Goal: Information Seeking & Learning: Learn about a topic

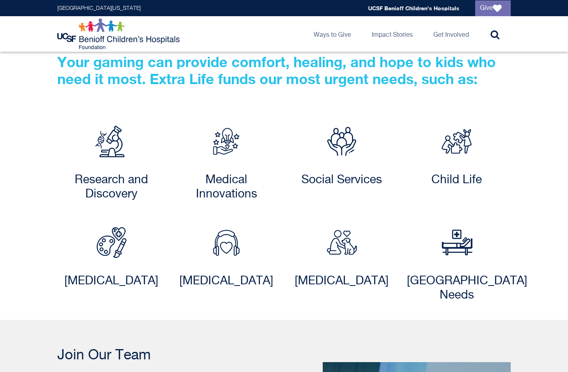
scroll to position [651, 0]
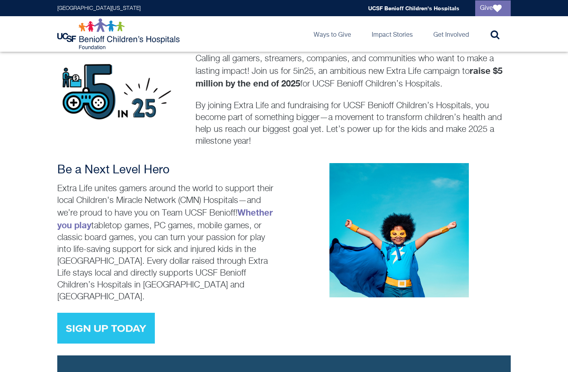
scroll to position [215, 0]
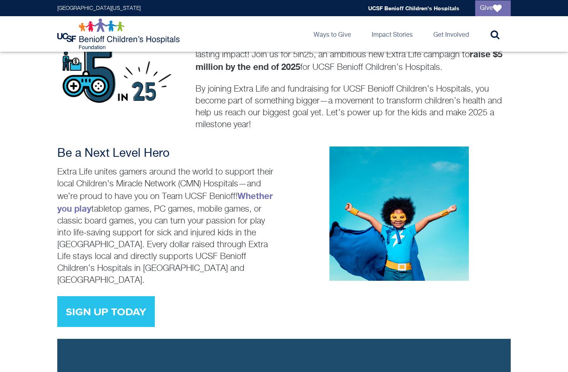
click at [136, 302] on img at bounding box center [106, 311] width 98 height 31
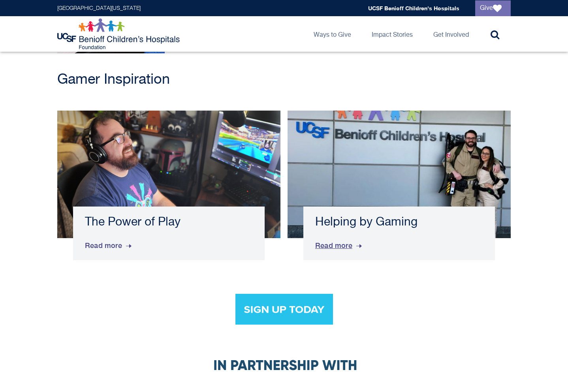
scroll to position [1428, 0]
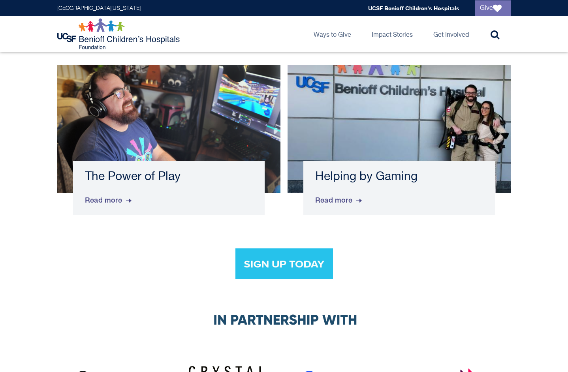
click at [280, 248] on img at bounding box center [284, 263] width 98 height 31
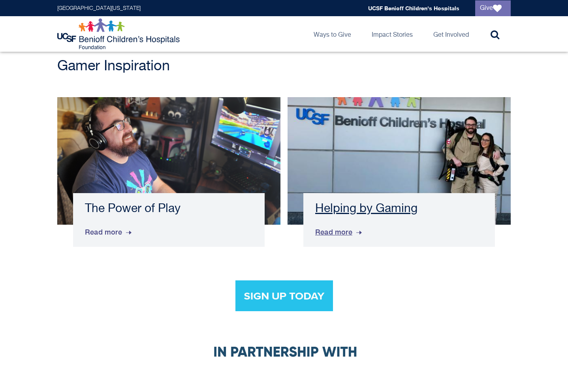
scroll to position [1377, 0]
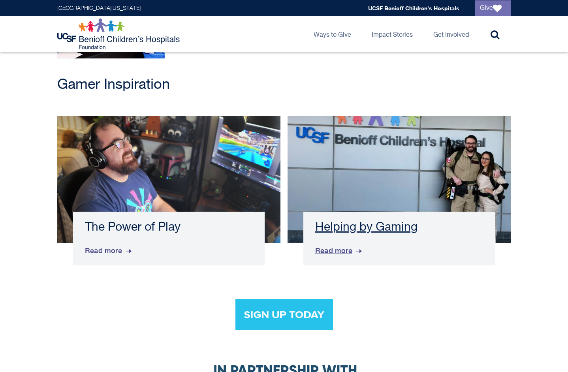
click at [366, 222] on h3 "Helping by Gaming" at bounding box center [399, 227] width 168 height 14
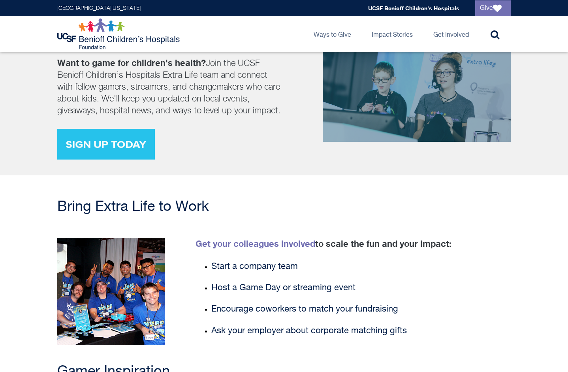
scroll to position [1143, 0]
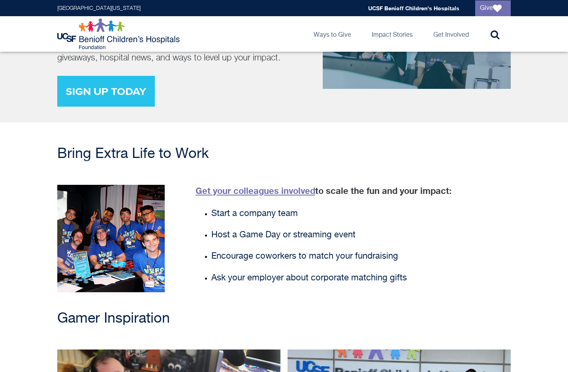
click at [238, 186] on link "Get your colleagues involved" at bounding box center [255, 191] width 120 height 10
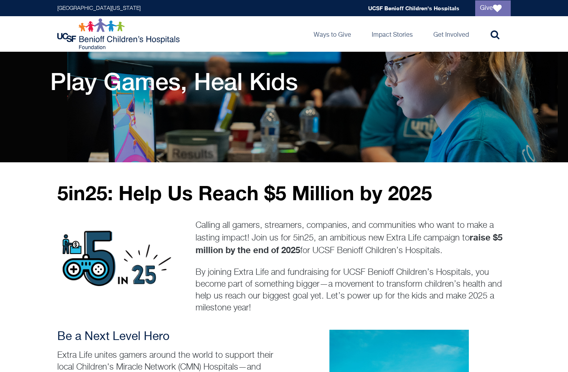
scroll to position [0, 0]
